Goal: Transaction & Acquisition: Purchase product/service

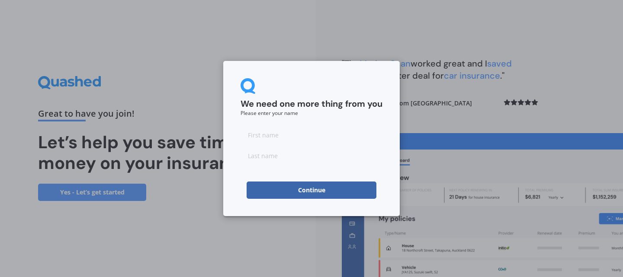
click at [262, 138] on input at bounding box center [311, 134] width 142 height 17
type input "[PERSON_NAME]"
click at [262, 160] on input at bounding box center [311, 155] width 142 height 17
type input "[PERSON_NAME]"
click at [428, 125] on div "We need one more thing from you Please enter your name [PERSON_NAME] Continue" at bounding box center [311, 138] width 623 height 277
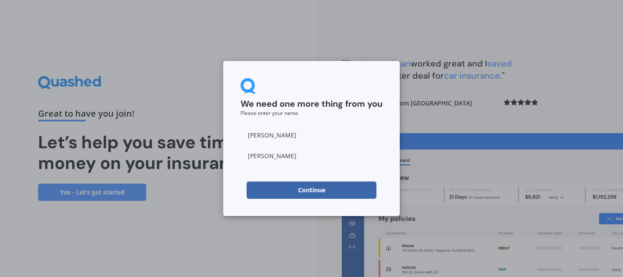
click at [321, 190] on button "Continue" at bounding box center [311, 190] width 130 height 17
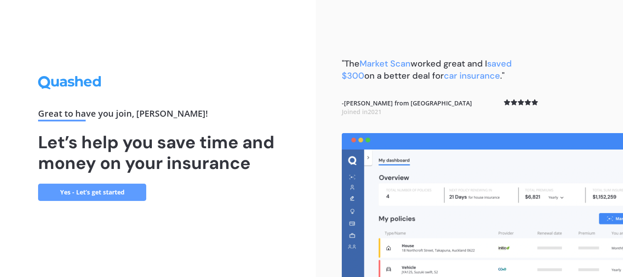
click at [99, 192] on link "Yes - Let’s get started" at bounding box center [92, 192] width 108 height 17
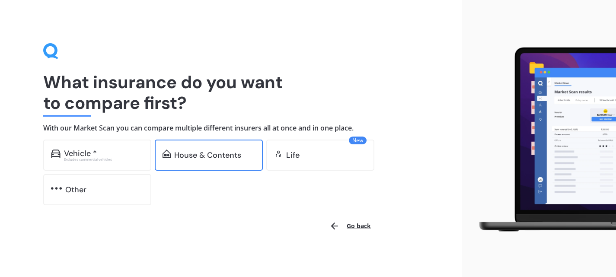
click at [213, 156] on div "House & Contents" at bounding box center [207, 155] width 67 height 9
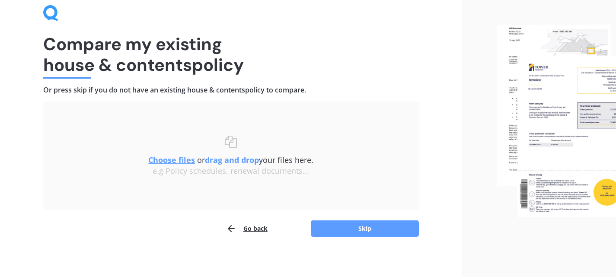
scroll to position [41, 0]
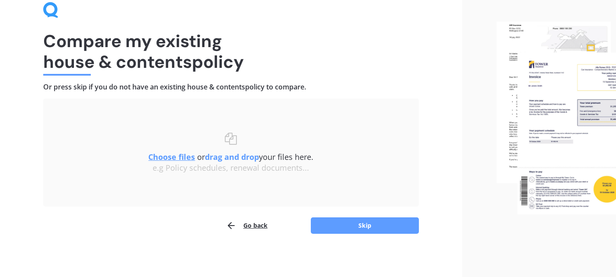
click at [164, 152] on u "Choose files" at bounding box center [171, 157] width 47 height 10
click at [375, 223] on button "Skip" at bounding box center [365, 225] width 108 height 16
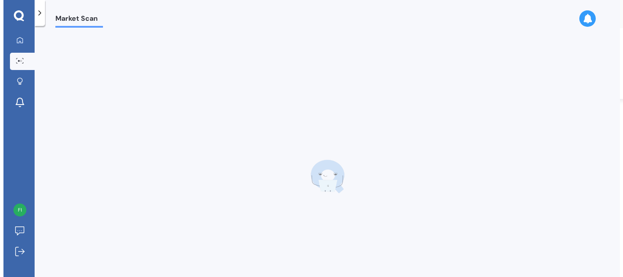
scroll to position [0, 0]
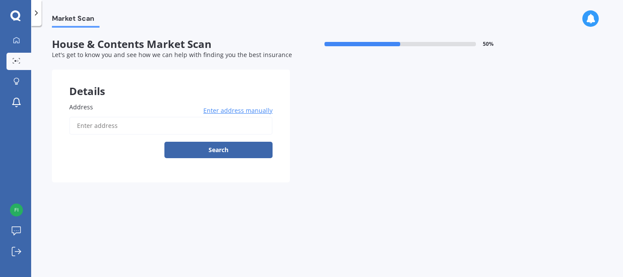
click at [89, 105] on span "Address" at bounding box center [81, 107] width 24 height 8
click at [89, 117] on input "Address" at bounding box center [170, 126] width 203 height 18
type input "[STREET_ADDRESS]"
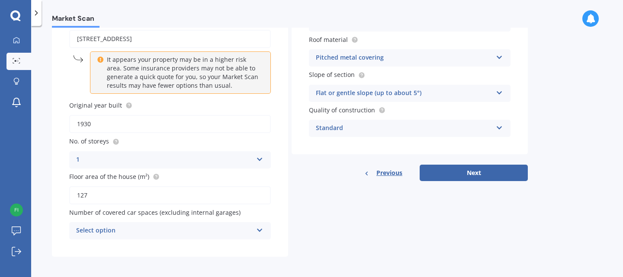
scroll to position [90, 0]
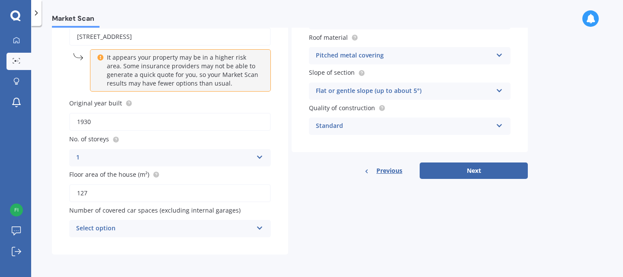
click at [260, 226] on icon at bounding box center [259, 227] width 7 height 6
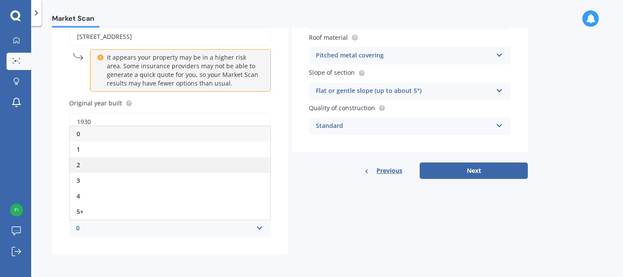
click at [82, 163] on div "2" at bounding box center [170, 165] width 201 height 16
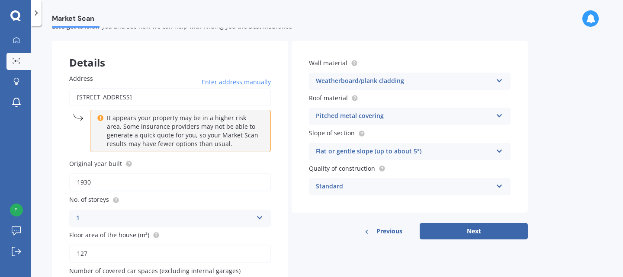
scroll to position [0, 0]
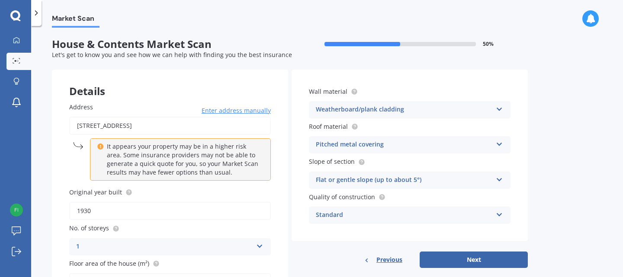
click at [499, 176] on icon at bounding box center [498, 178] width 7 height 6
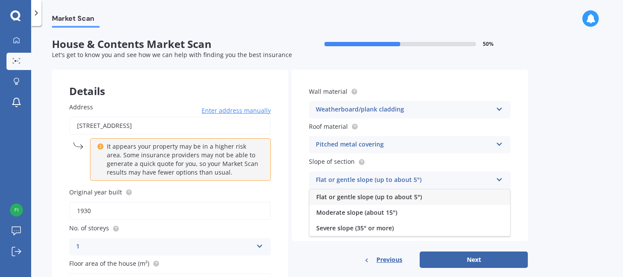
click at [374, 177] on div "Flat or gentle slope (up to about 5°)" at bounding box center [404, 180] width 176 height 10
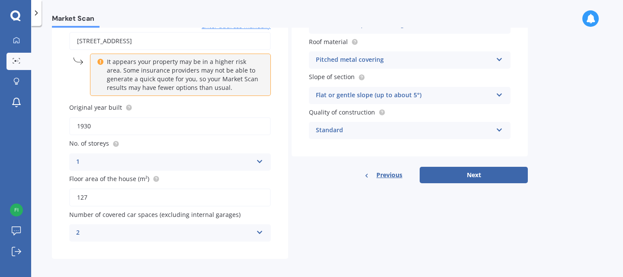
scroll to position [86, 0]
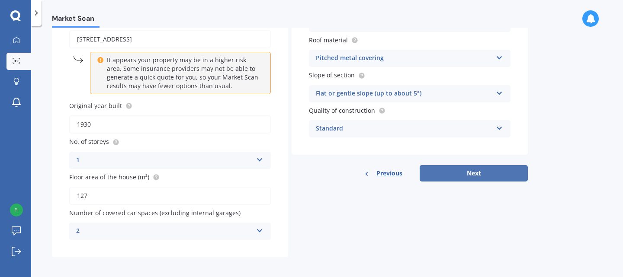
click at [473, 174] on button "Next" at bounding box center [473, 173] width 108 height 16
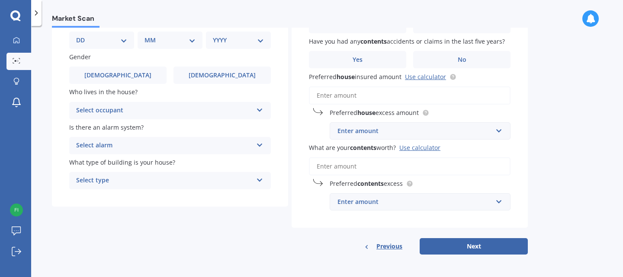
scroll to position [43, 0]
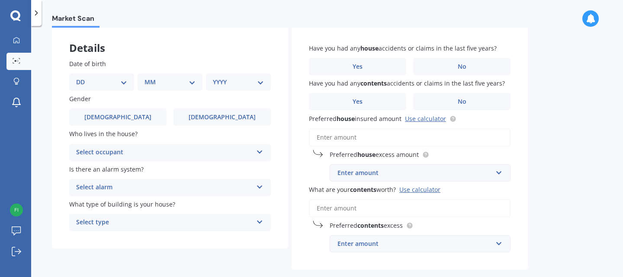
click at [127, 82] on select "DD 01 02 03 04 05 06 07 08 09 10 11 12 13 14 15 16 17 18 19 20 21 22 23 24 25 2…" at bounding box center [101, 82] width 51 height 10
select select "07"
click at [83, 77] on select "DD 01 02 03 04 05 06 07 08 09 10 11 12 13 14 15 16 17 18 19 20 21 22 23 24 25 2…" at bounding box center [101, 82] width 51 height 10
click at [192, 80] on select "MM 01 02 03 04 05 06 07 08 09 10 11 12" at bounding box center [172, 82] width 48 height 10
select select "10"
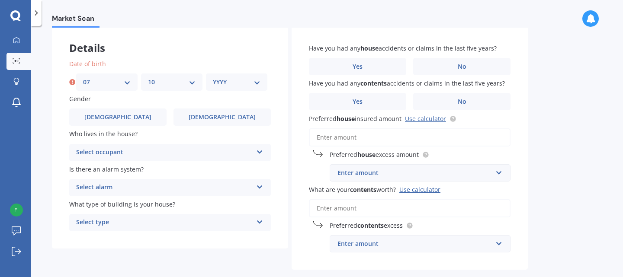
click at [148, 77] on select "MM 01 02 03 04 05 06 07 08 09 10 11 12" at bounding box center [172, 82] width 48 height 10
click at [255, 80] on select "YYYY 2009 2008 2007 2006 2005 2004 2003 2002 2001 2000 1999 1998 1997 1996 1995…" at bounding box center [237, 82] width 48 height 10
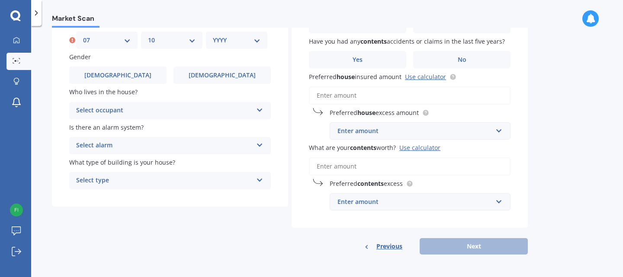
scroll to position [86, 0]
click at [257, 38] on select "YYYY 2009 2008 2007 2006 2005 2004 2003 2002 2001 2000 1999 1998 1997 1996 1995…" at bounding box center [237, 40] width 48 height 10
select select "1966"
click at [213, 35] on select "YYYY 2009 2008 2007 2006 2005 2004 2003 2002 2001 2000 1999 1998 1997 1996 1995…" at bounding box center [237, 40] width 48 height 10
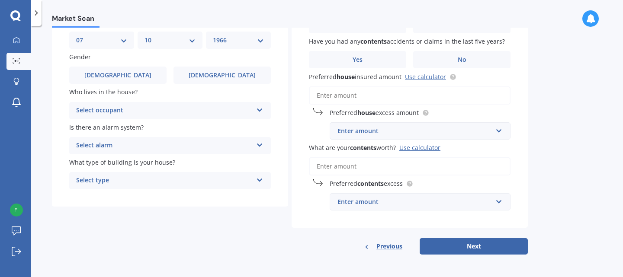
click at [256, 108] on icon at bounding box center [259, 108] width 7 height 6
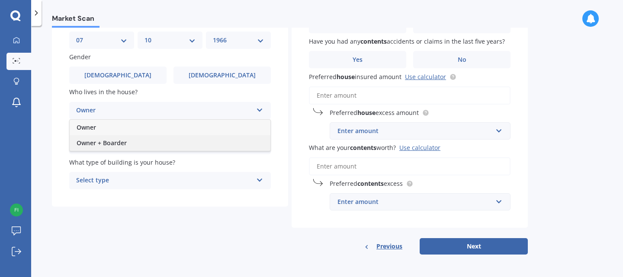
click at [105, 141] on span "Owner + Boarder" at bounding box center [102, 143] width 50 height 8
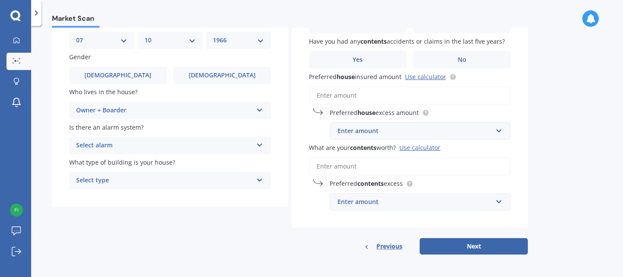
click at [259, 141] on icon at bounding box center [259, 144] width 7 height 6
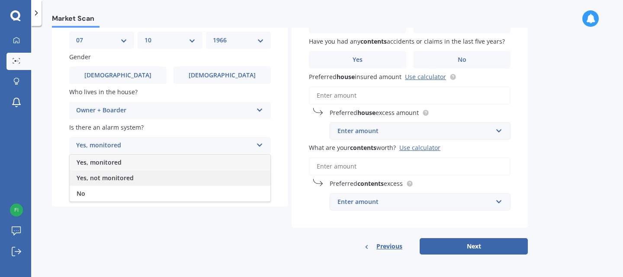
click at [115, 178] on span "Yes, not monitored" at bounding box center [105, 178] width 57 height 8
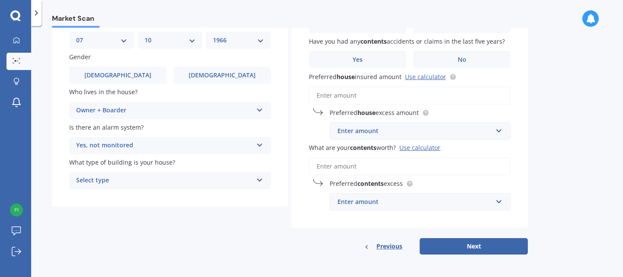
click at [259, 177] on icon at bounding box center [259, 179] width 7 height 6
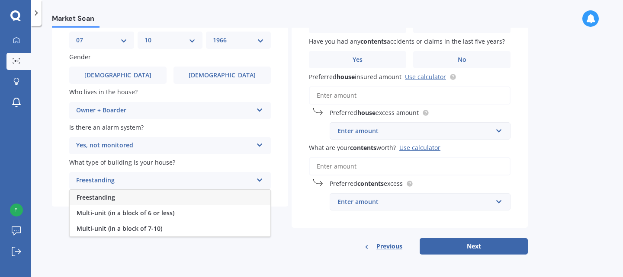
click at [106, 195] on span "Freestanding" at bounding box center [96, 197] width 38 height 8
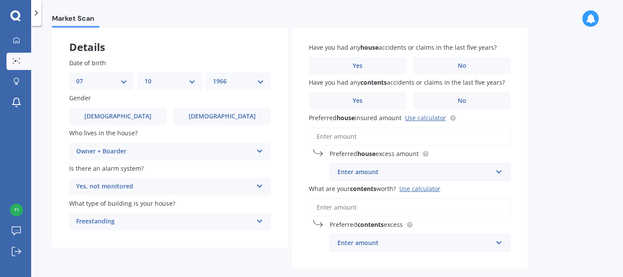
scroll to position [43, 0]
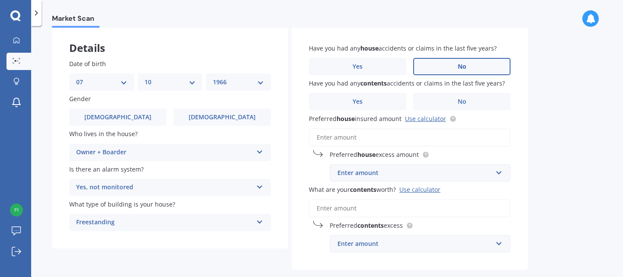
click at [444, 67] on label "No" at bounding box center [461, 66] width 97 height 17
click at [0, 0] on input "No" at bounding box center [0, 0] width 0 height 0
click at [433, 105] on label "No" at bounding box center [461, 101] width 97 height 17
click at [0, 0] on input "No" at bounding box center [0, 0] width 0 height 0
click at [328, 139] on input "Preferred house insured amount Use calculator" at bounding box center [409, 137] width 201 height 18
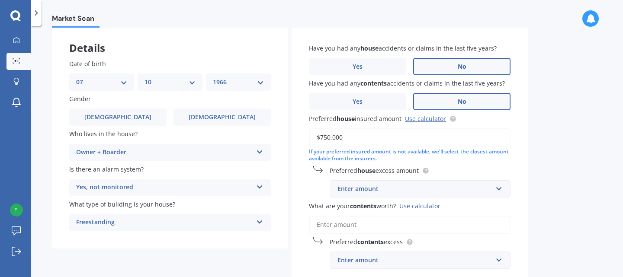
type input "$750,000"
click at [497, 190] on input "text" at bounding box center [416, 189] width 173 height 16
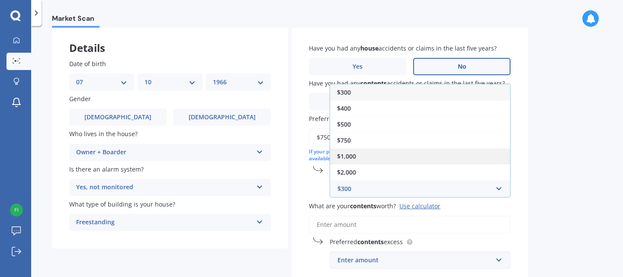
click at [349, 158] on span "$1,000" at bounding box center [346, 156] width 19 height 8
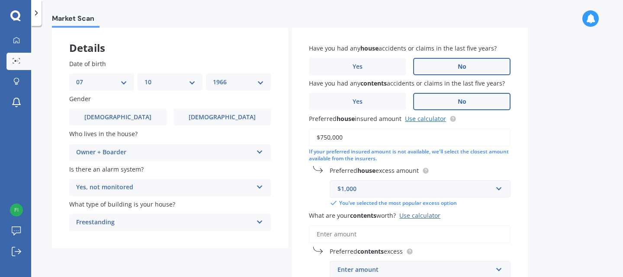
click at [433, 118] on link "Use calculator" at bounding box center [425, 119] width 41 height 8
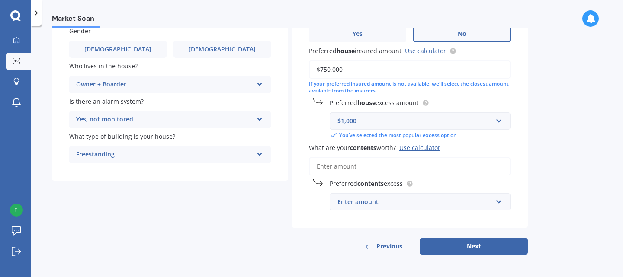
scroll to position [112, 0]
click at [335, 170] on input "What are your contents worth? Use calculator" at bounding box center [409, 166] width 201 height 18
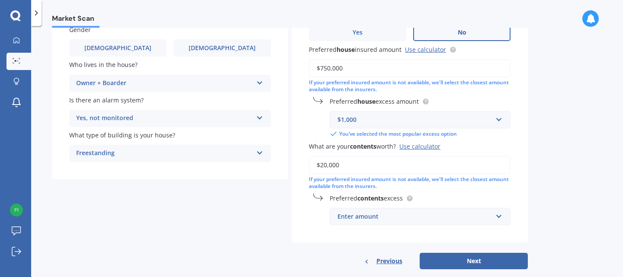
type input "$20,000"
click at [497, 217] on input "text" at bounding box center [416, 216] width 173 height 16
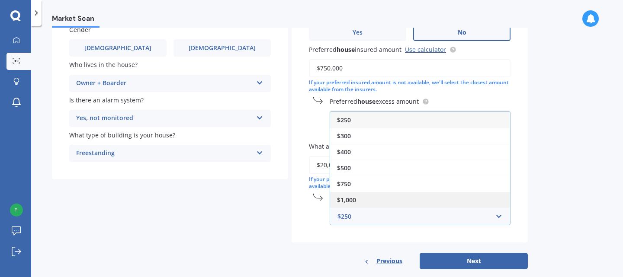
click at [355, 196] on div "$1,000" at bounding box center [420, 200] width 180 height 16
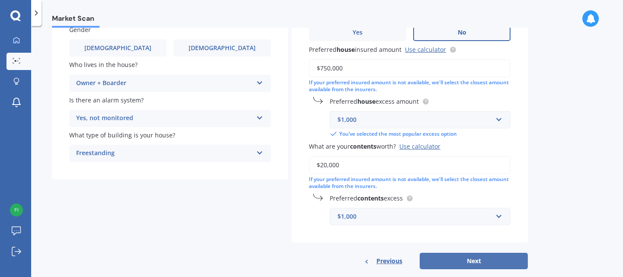
click at [468, 262] on button "Next" at bounding box center [473, 261] width 108 height 16
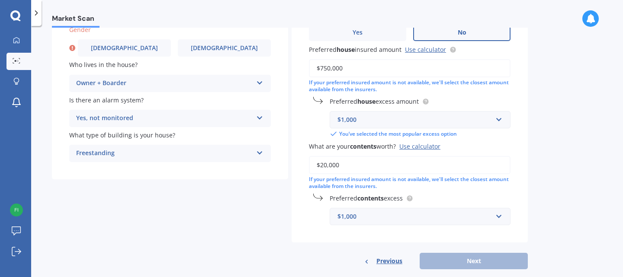
scroll to position [110, 0]
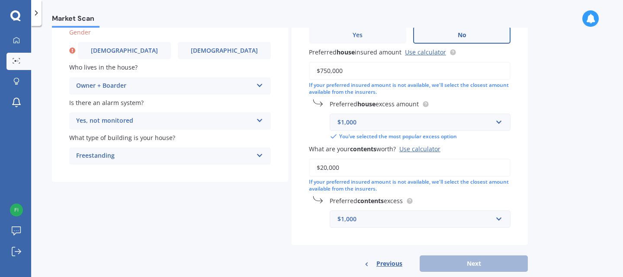
click at [469, 266] on div "Previous Next" at bounding box center [409, 264] width 236 height 16
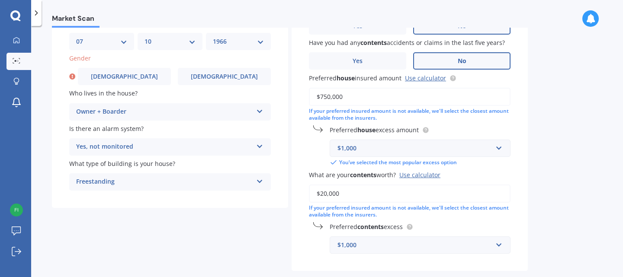
scroll to position [85, 0]
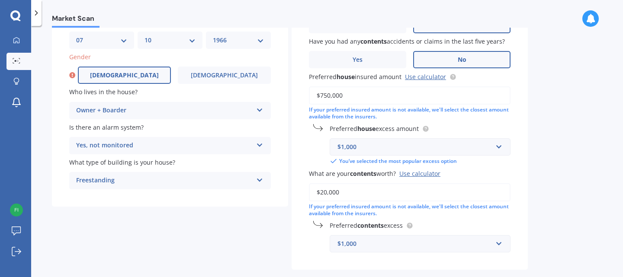
click at [122, 73] on span "[DEMOGRAPHIC_DATA]" at bounding box center [124, 75] width 69 height 7
click at [0, 0] on input "[DEMOGRAPHIC_DATA]" at bounding box center [0, 0] width 0 height 0
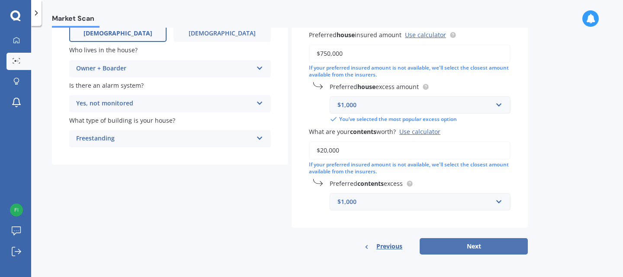
click at [463, 246] on button "Next" at bounding box center [473, 246] width 108 height 16
select select "07"
select select "10"
select select "1966"
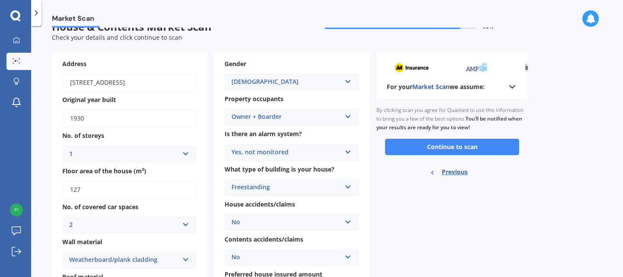
scroll to position [0, 0]
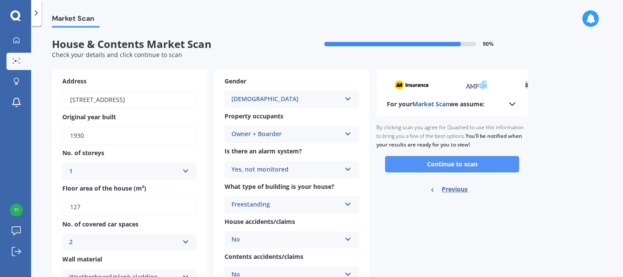
click at [454, 162] on button "Continue to scan" at bounding box center [452, 164] width 134 height 16
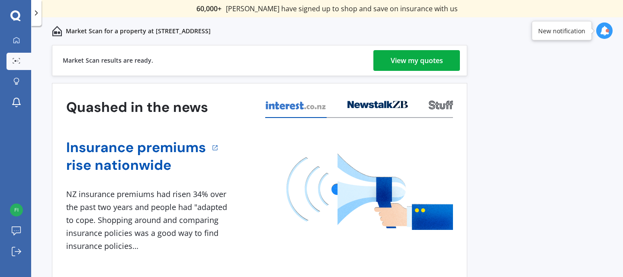
click at [414, 63] on div "View my quotes" at bounding box center [416, 60] width 52 height 21
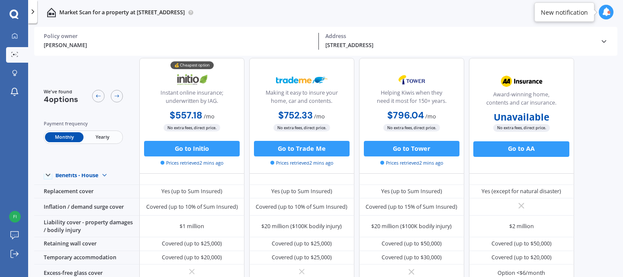
scroll to position [48, 0]
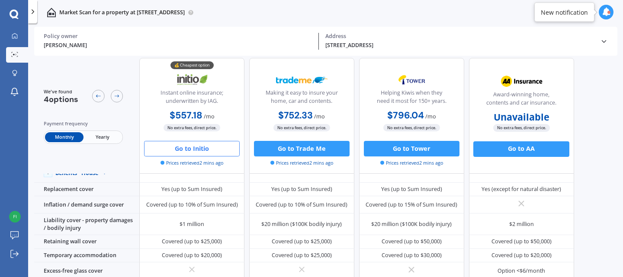
click at [202, 144] on button "Go to Initio" at bounding box center [192, 149] width 96 height 16
